Goal: Complete application form

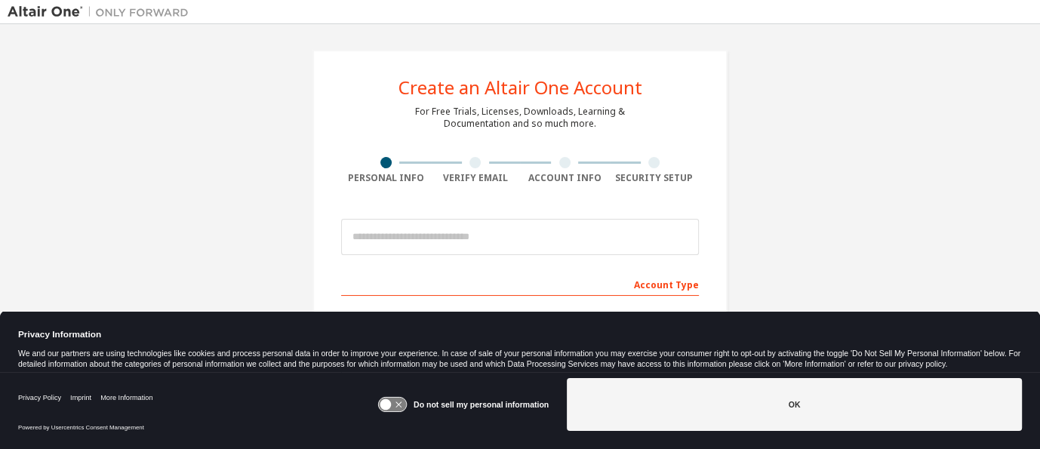
click at [399, 404] on icon at bounding box center [392, 405] width 28 height 14
click at [791, 406] on button "OK" at bounding box center [794, 404] width 455 height 53
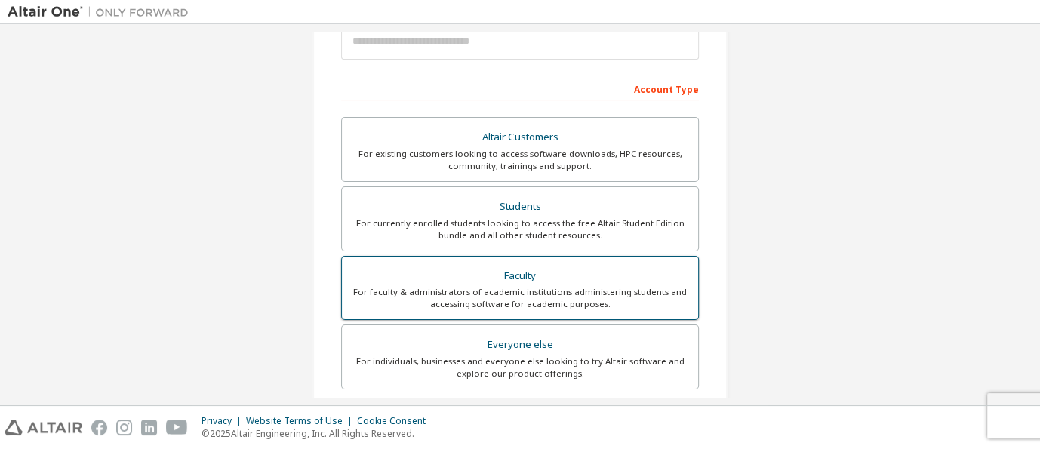
scroll to position [391, 0]
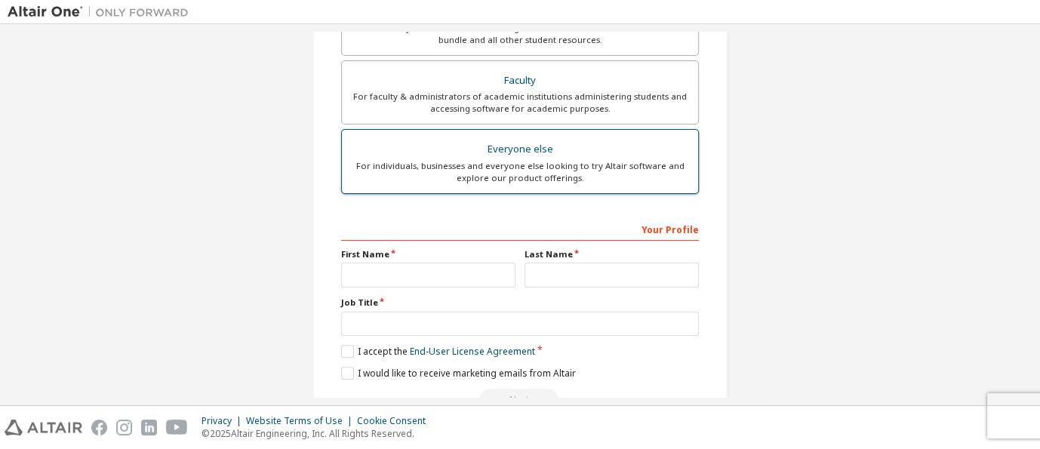
click at [500, 165] on div "For individuals, businesses and everyone else looking to try Altair software an…" at bounding box center [520, 172] width 338 height 24
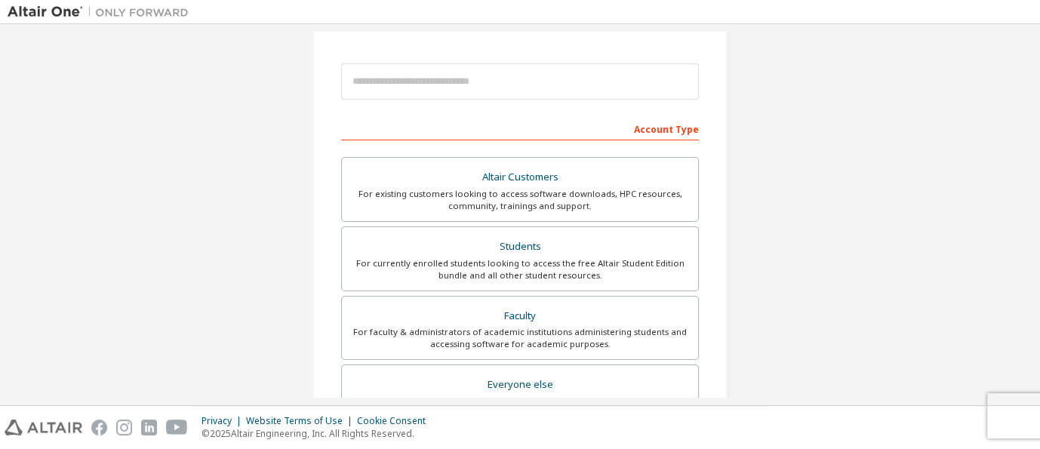
scroll to position [0, 0]
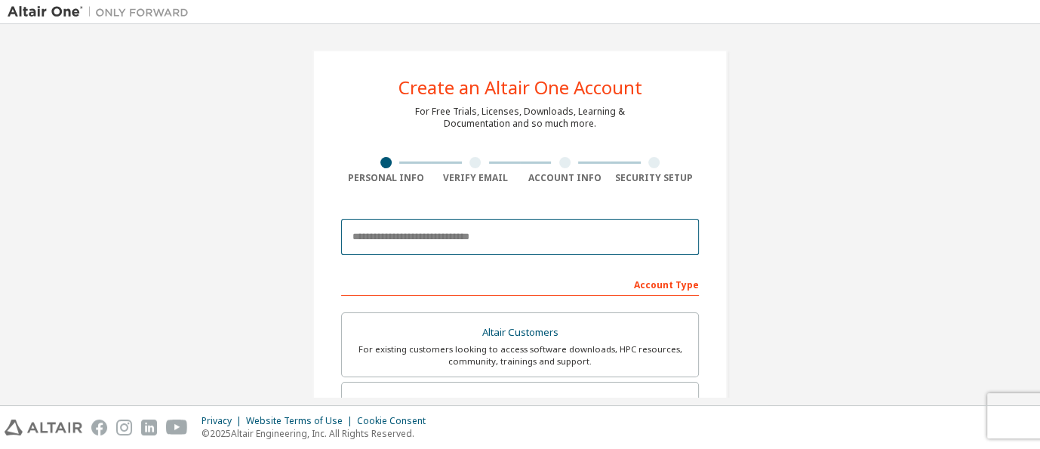
click at [364, 238] on input "email" at bounding box center [520, 237] width 358 height 36
type input "**********"
type input "*******"
type input "***"
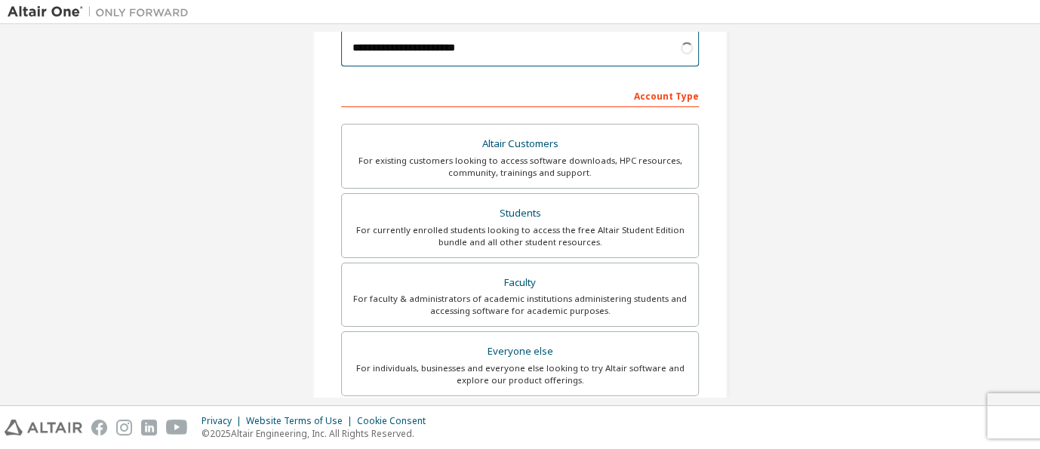
scroll to position [195, 0]
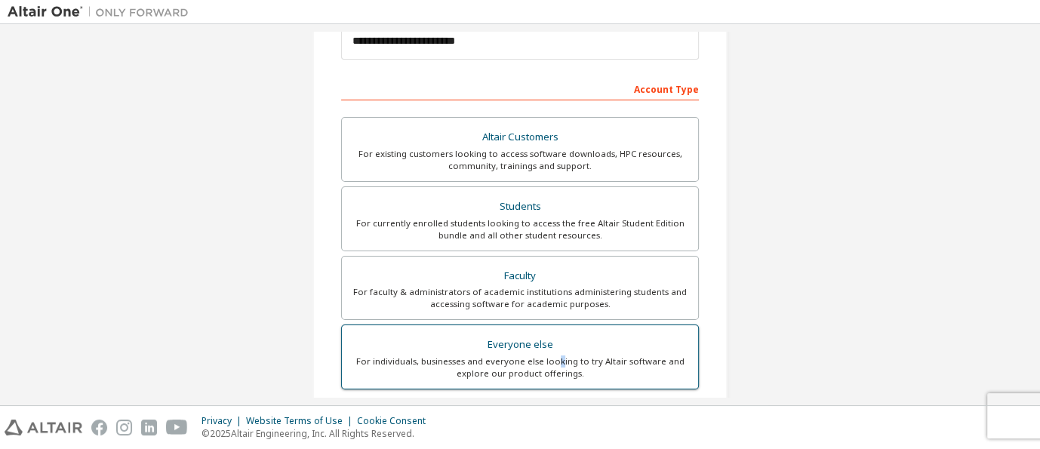
click at [558, 361] on div "For individuals, businesses and everyone else looking to try Altair software an…" at bounding box center [520, 367] width 338 height 24
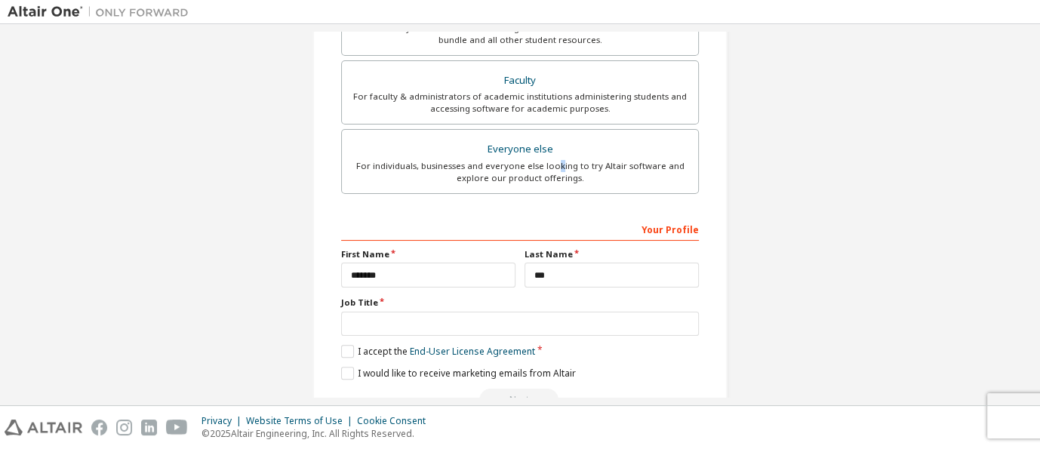
scroll to position [429, 0]
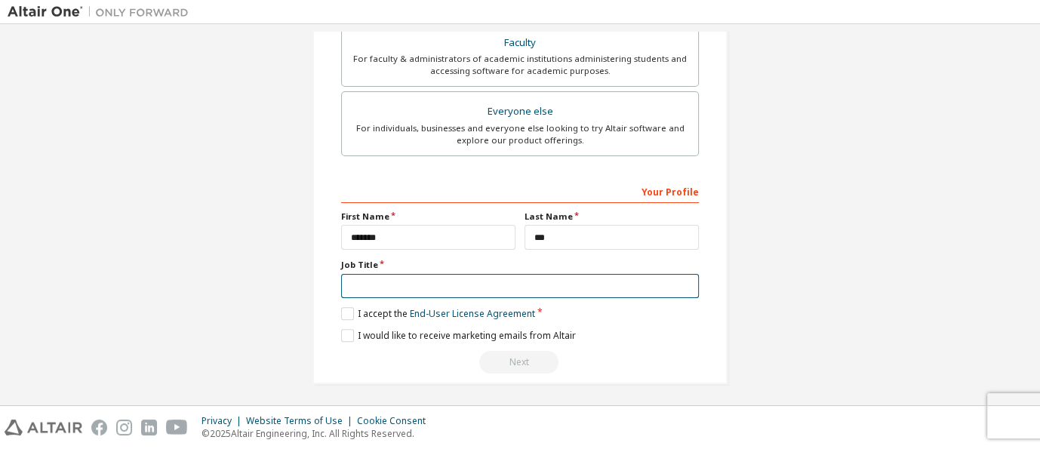
click at [363, 278] on input "text" at bounding box center [520, 286] width 358 height 25
click at [384, 283] on input "text" at bounding box center [520, 286] width 358 height 25
click at [367, 284] on input "text" at bounding box center [520, 286] width 358 height 25
click at [368, 283] on input "text" at bounding box center [520, 286] width 358 height 25
click at [388, 285] on input "text" at bounding box center [520, 286] width 358 height 25
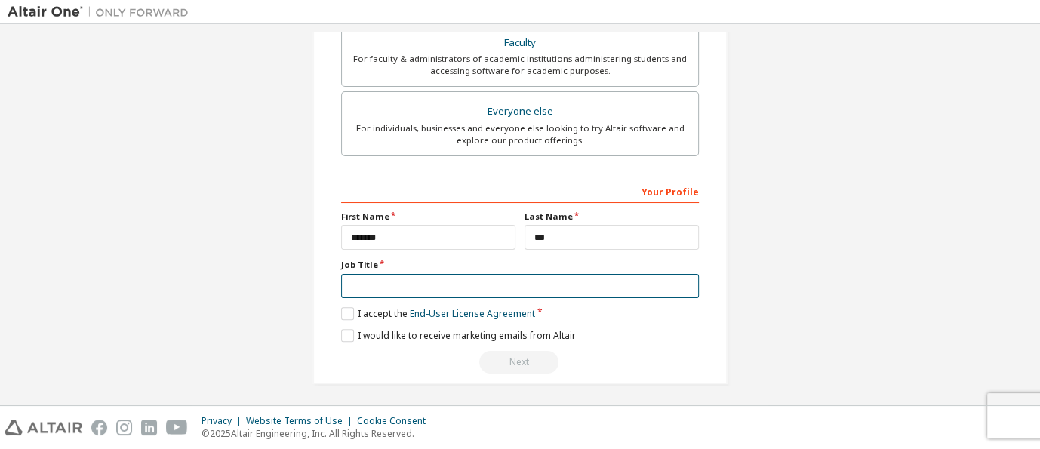
scroll to position [426, 0]
type input "*"
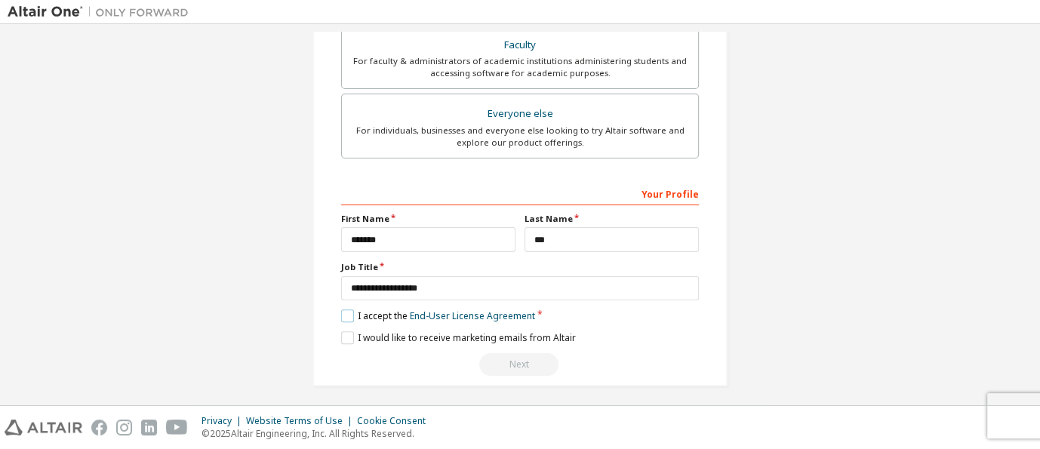
click at [344, 309] on label "I accept the End-User License Agreement" at bounding box center [438, 315] width 194 height 13
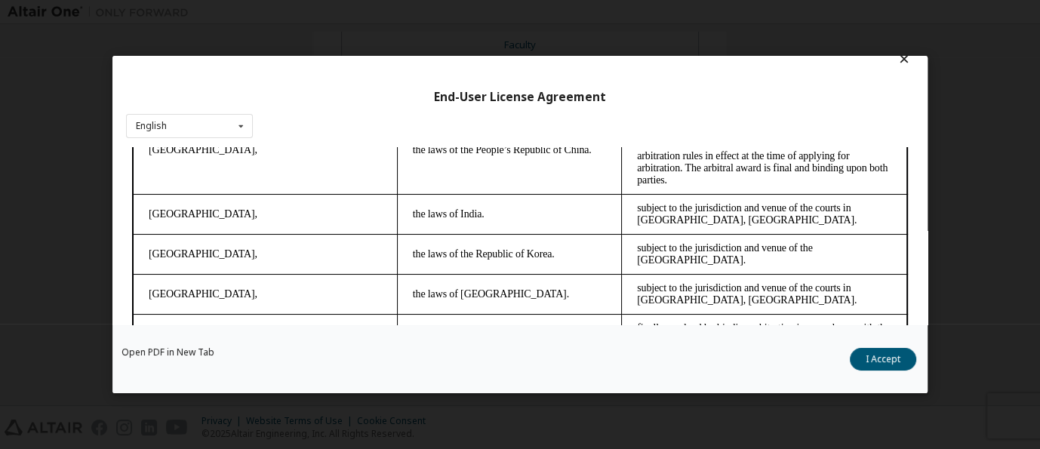
scroll to position [0, 0]
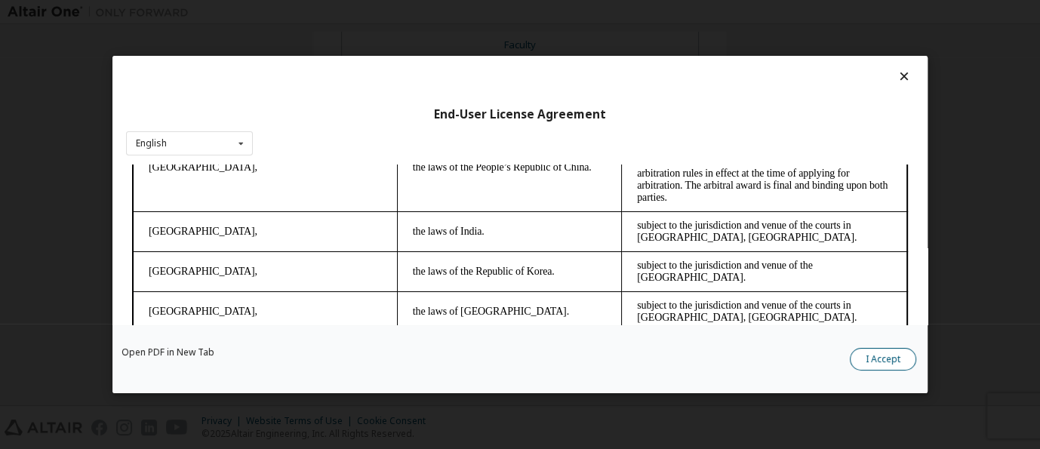
click at [872, 358] on button "I Accept" at bounding box center [883, 359] width 66 height 23
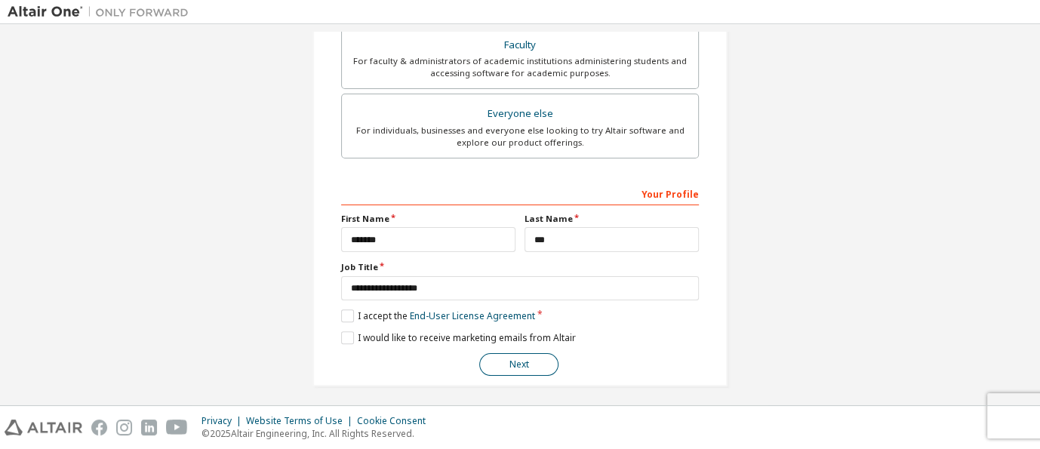
click at [519, 360] on button "Next" at bounding box center [518, 364] width 79 height 23
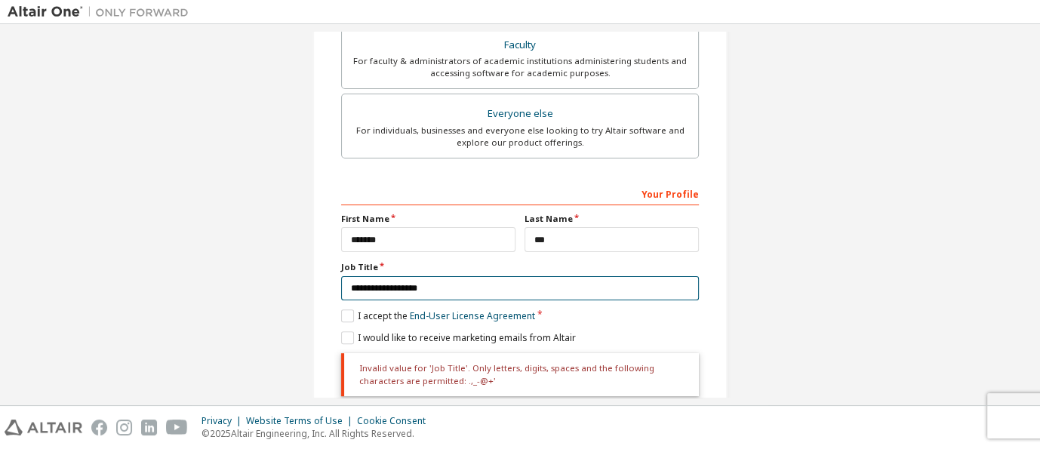
click at [420, 282] on input "**********" at bounding box center [520, 288] width 358 height 25
type input "*"
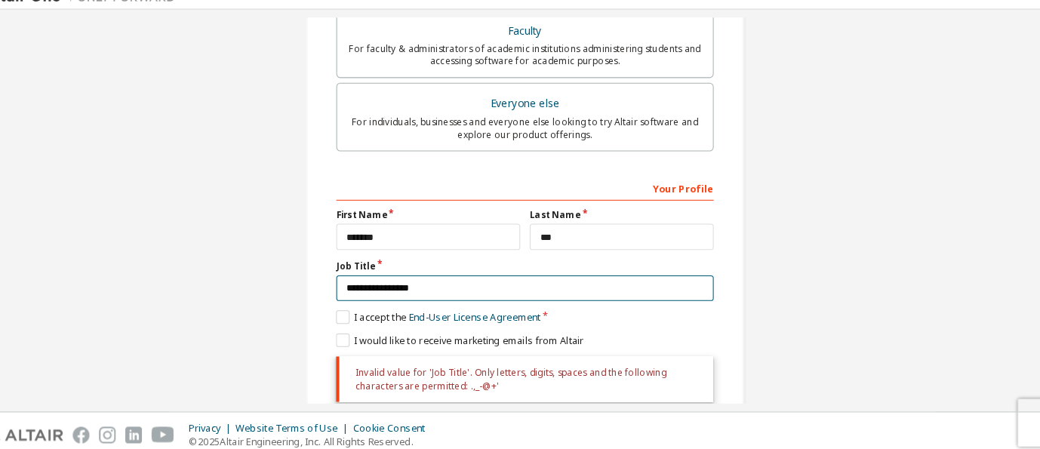
type input "**********"
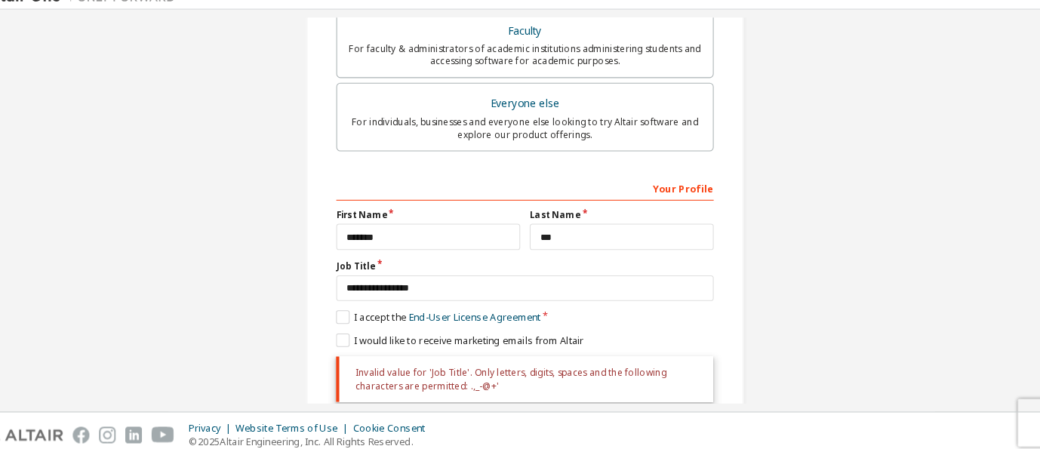
click at [849, 283] on div "**********" at bounding box center [520, 30] width 1025 height 851
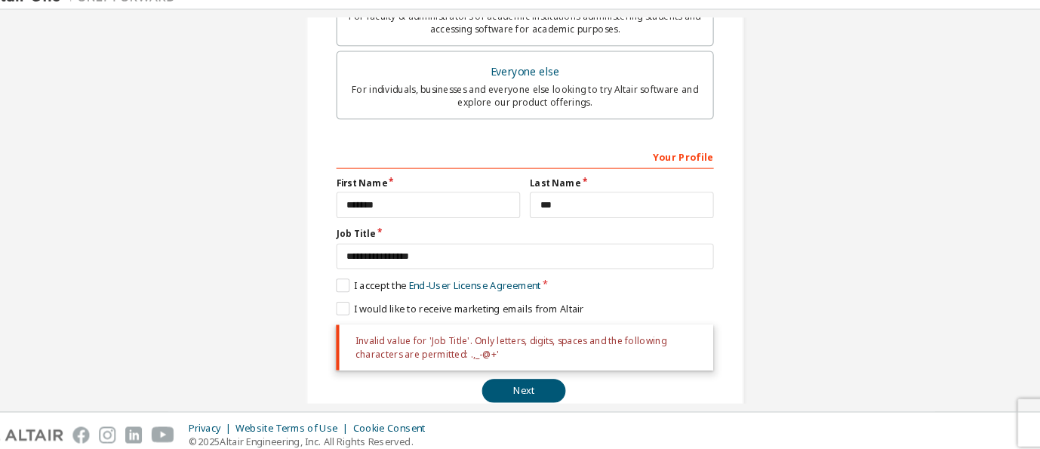
scroll to position [479, 0]
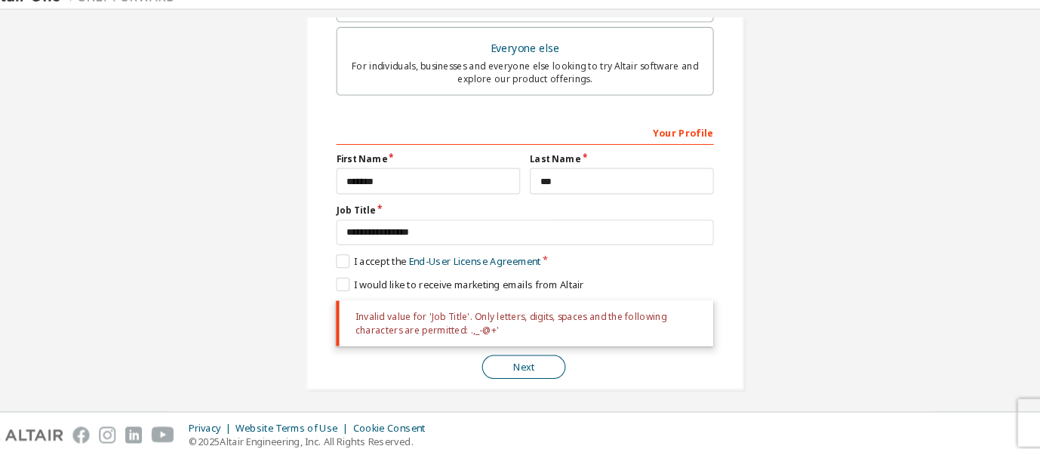
click at [534, 358] on button "Next" at bounding box center [518, 363] width 79 height 23
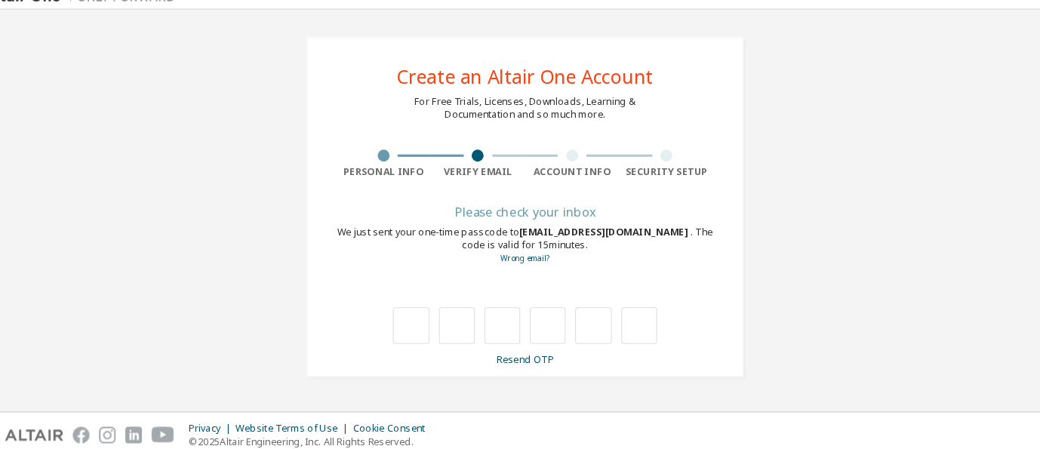
scroll to position [0, 0]
type input "*"
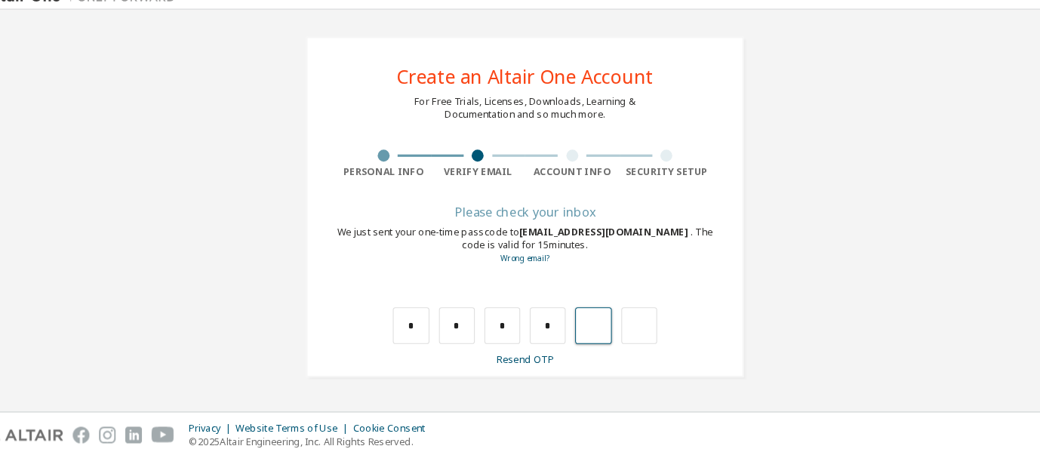
type input "*"
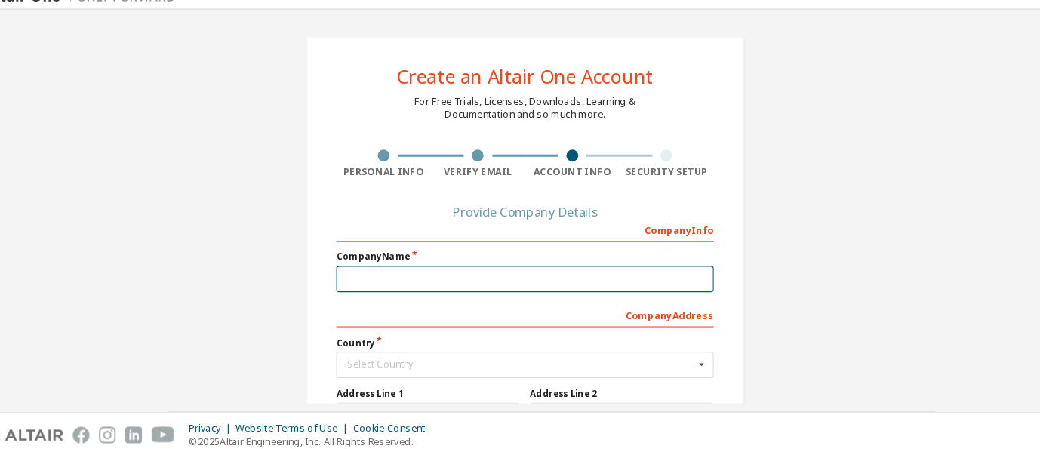
click at [358, 278] on input "text" at bounding box center [520, 279] width 358 height 25
type input "*"
click at [374, 278] on input "text" at bounding box center [520, 279] width 358 height 25
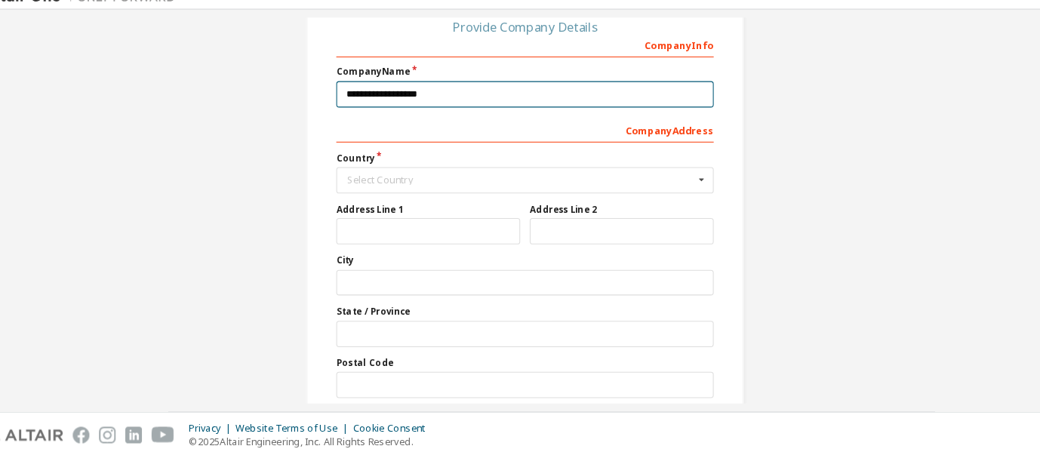
scroll to position [185, 0]
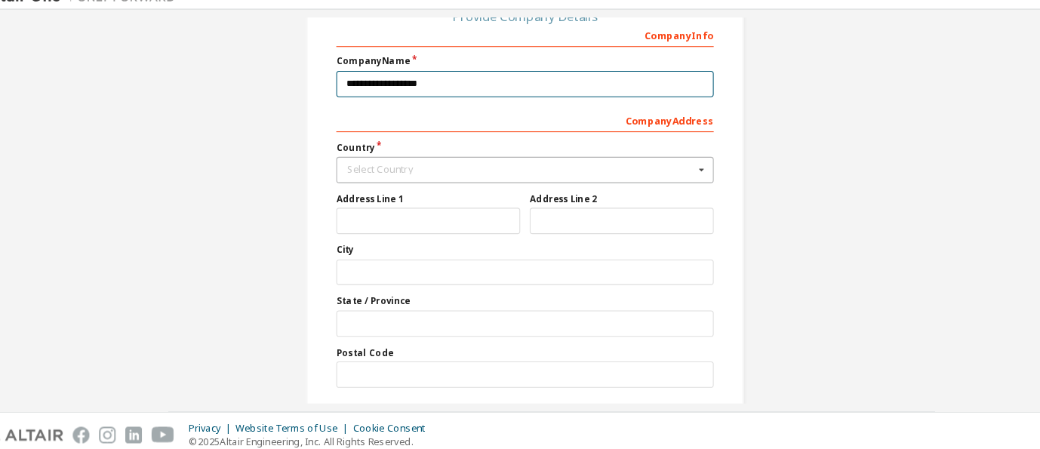
type input "**********"
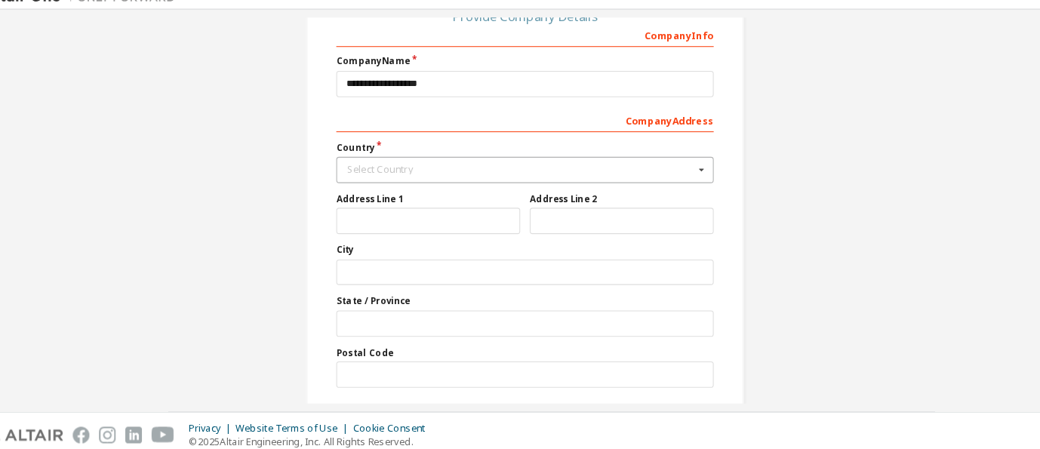
click at [687, 177] on icon at bounding box center [687, 176] width 19 height 23
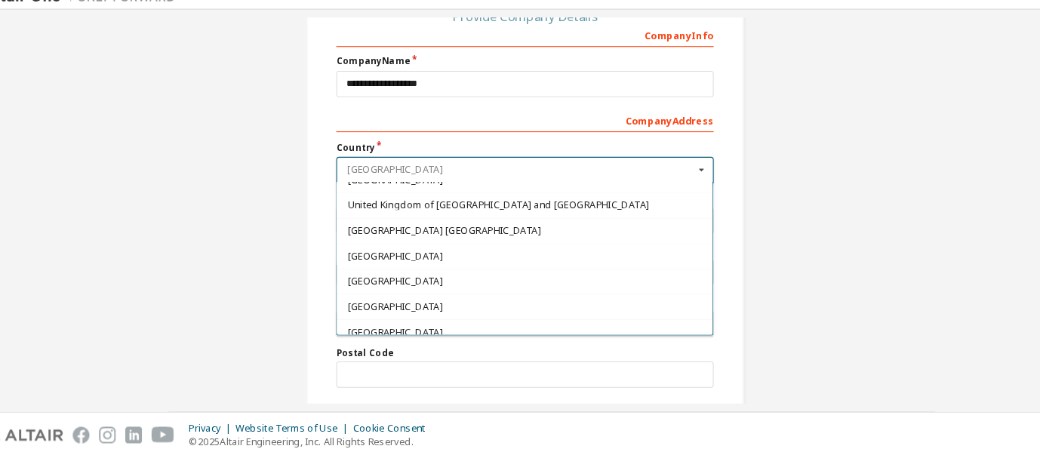
scroll to position [5380, 0]
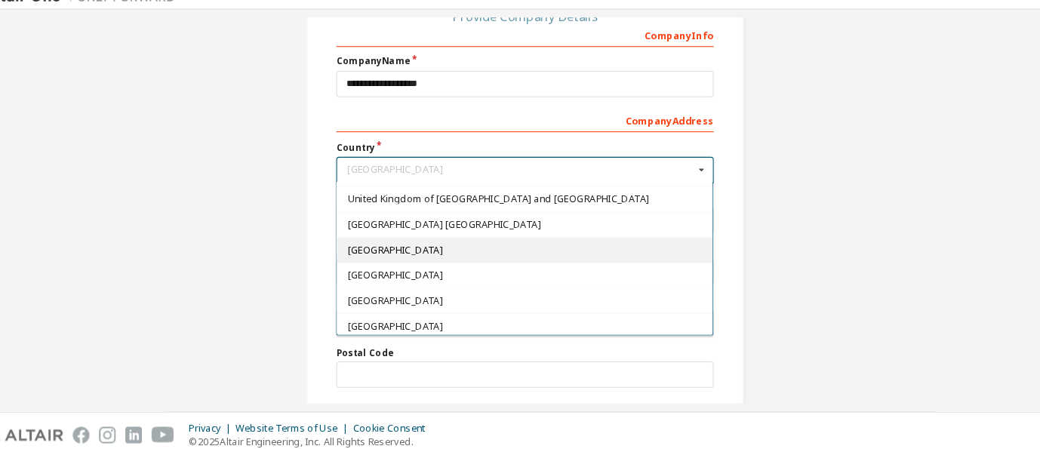
click at [467, 248] on span "United States of America" at bounding box center [520, 252] width 336 height 9
type input "***"
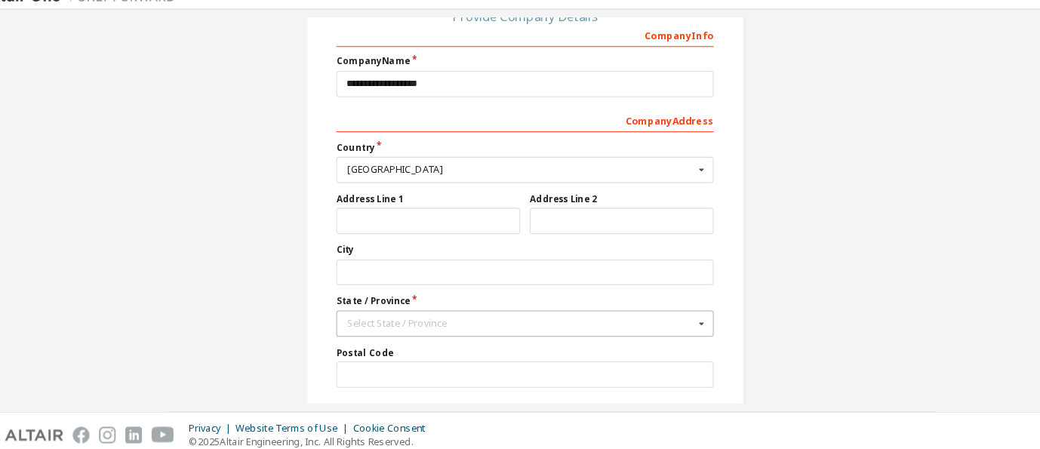
click at [685, 318] on icon at bounding box center [687, 321] width 19 height 23
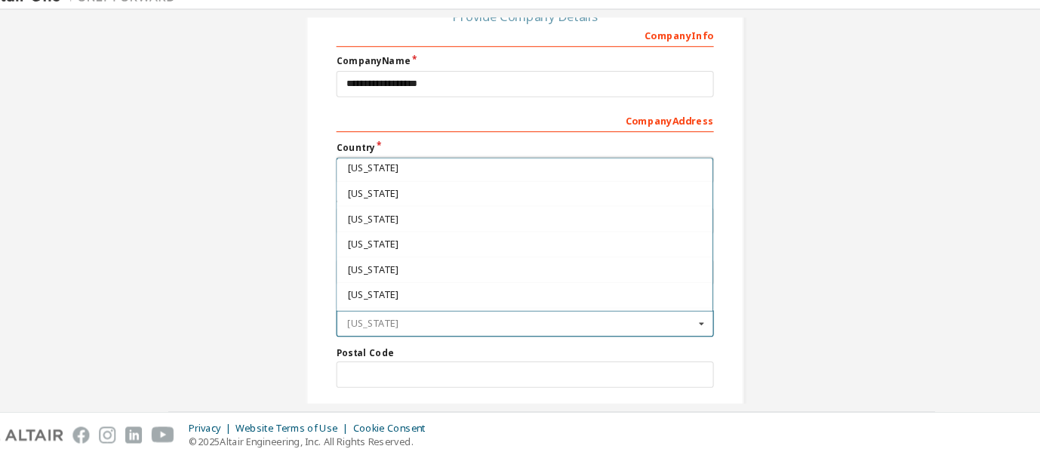
scroll to position [174, 0]
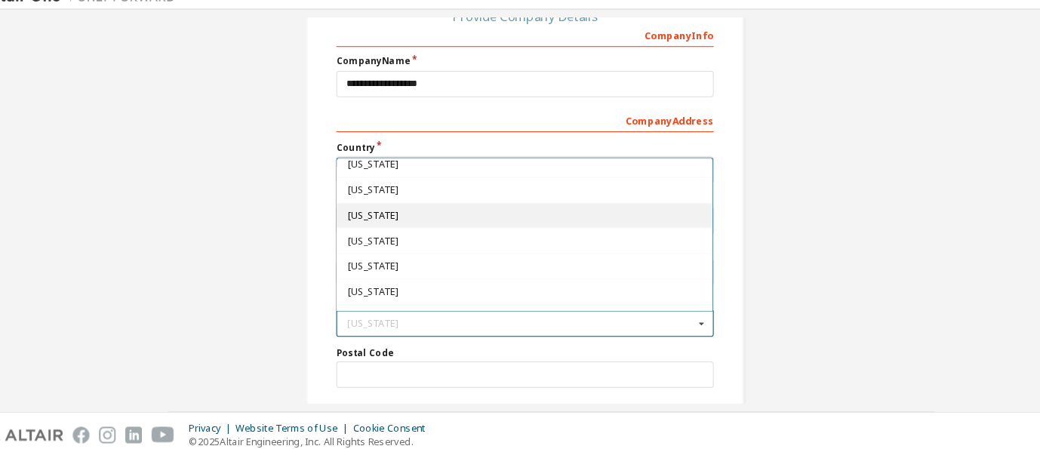
click at [379, 215] on span "Georgia" at bounding box center [520, 219] width 336 height 9
type input "**"
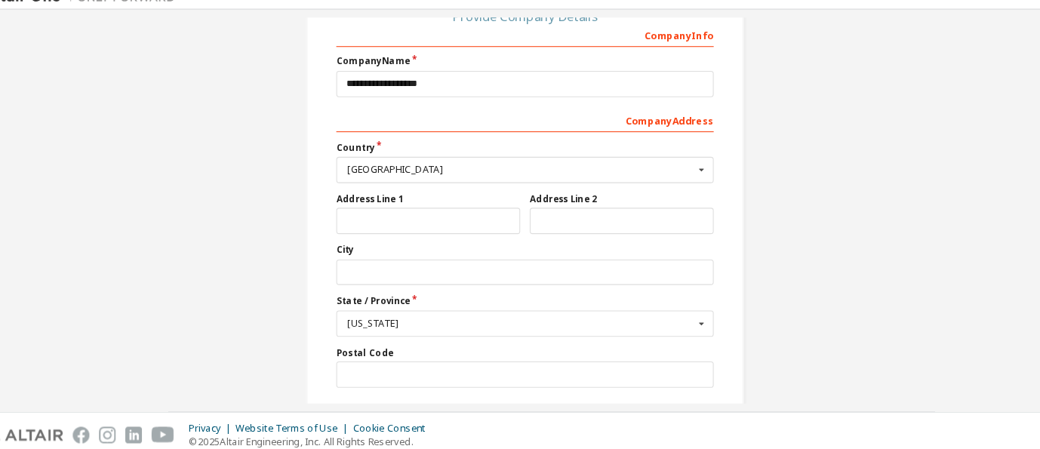
scroll to position [235, 0]
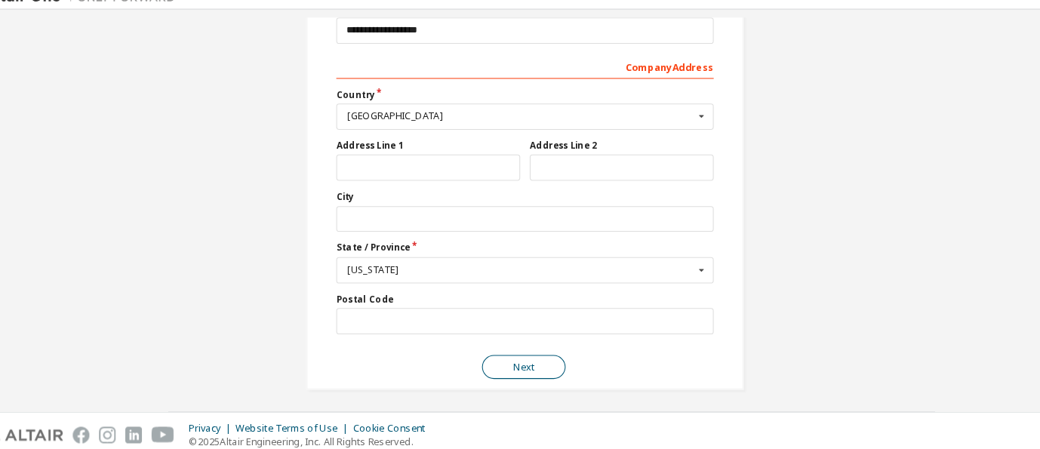
click at [525, 361] on button "Next" at bounding box center [518, 363] width 79 height 23
